Goal: Navigation & Orientation: Go to known website

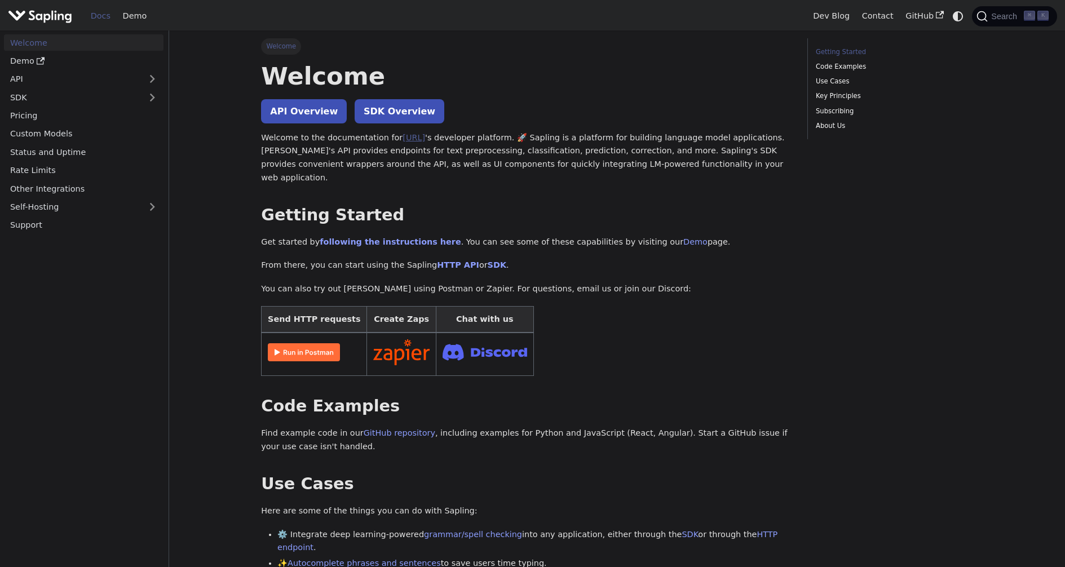
click at [415, 138] on link "[URL]" at bounding box center [414, 137] width 23 height 9
